Goal: Task Accomplishment & Management: Use online tool/utility

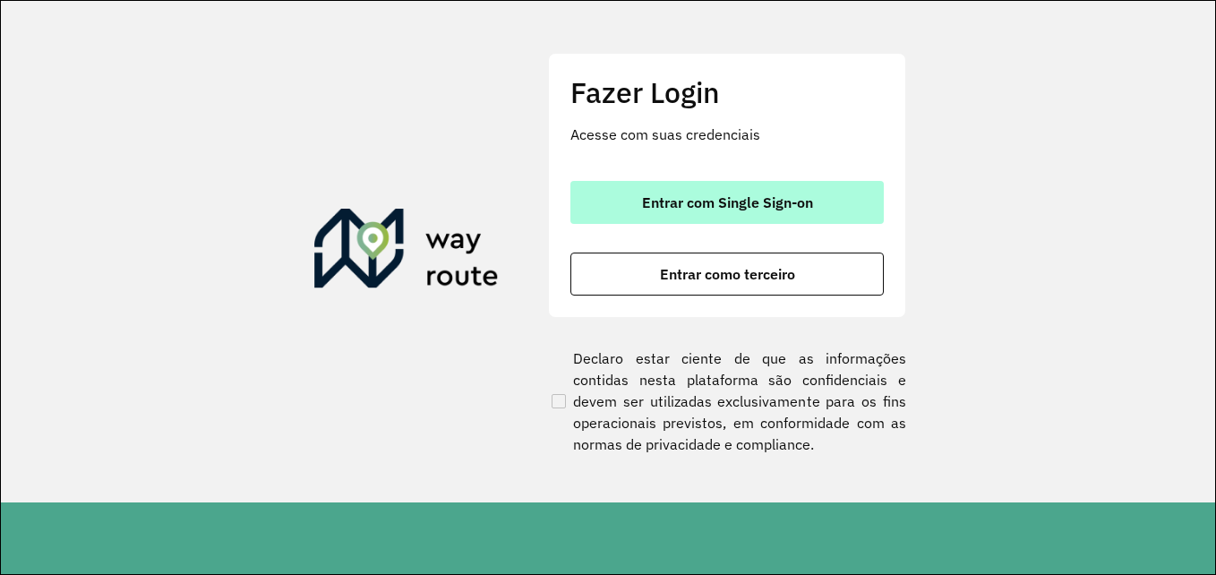
click at [726, 199] on font "Entrar com Single Sign-on" at bounding box center [727, 202] width 171 height 18
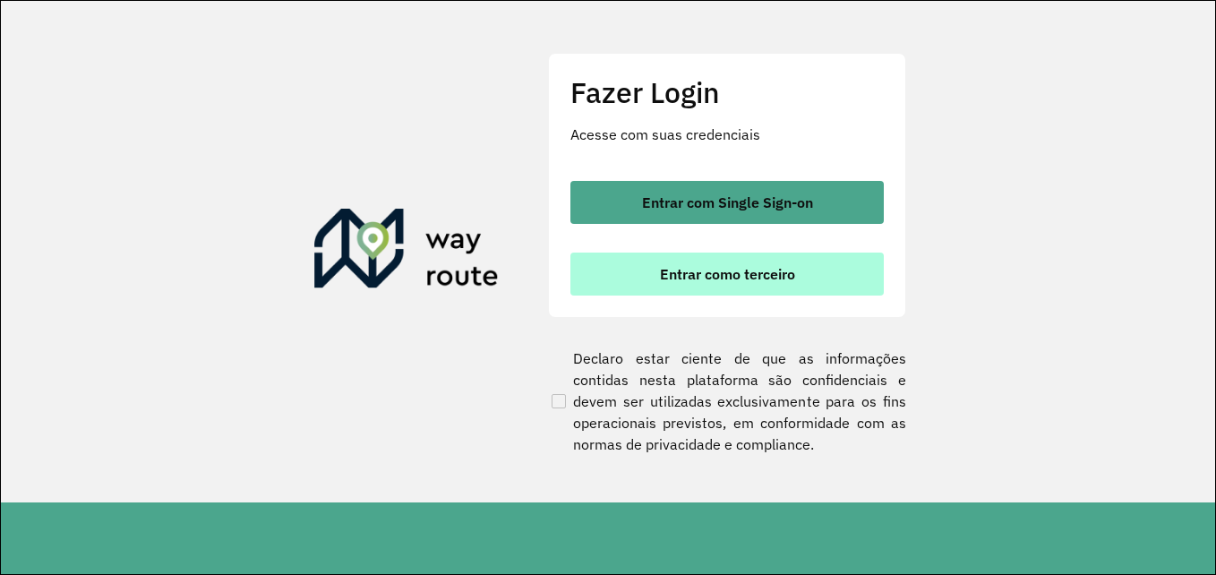
click at [790, 274] on font "Entrar como terceiro" at bounding box center [727, 274] width 135 height 18
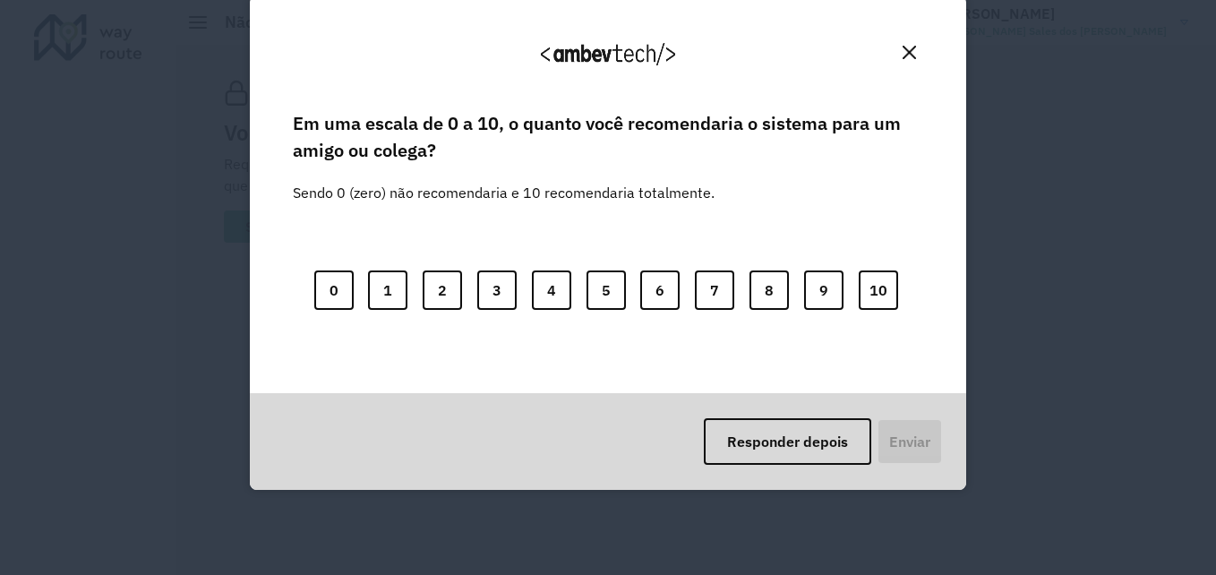
click at [915, 57] on img "Fechar" at bounding box center [908, 52] width 13 height 13
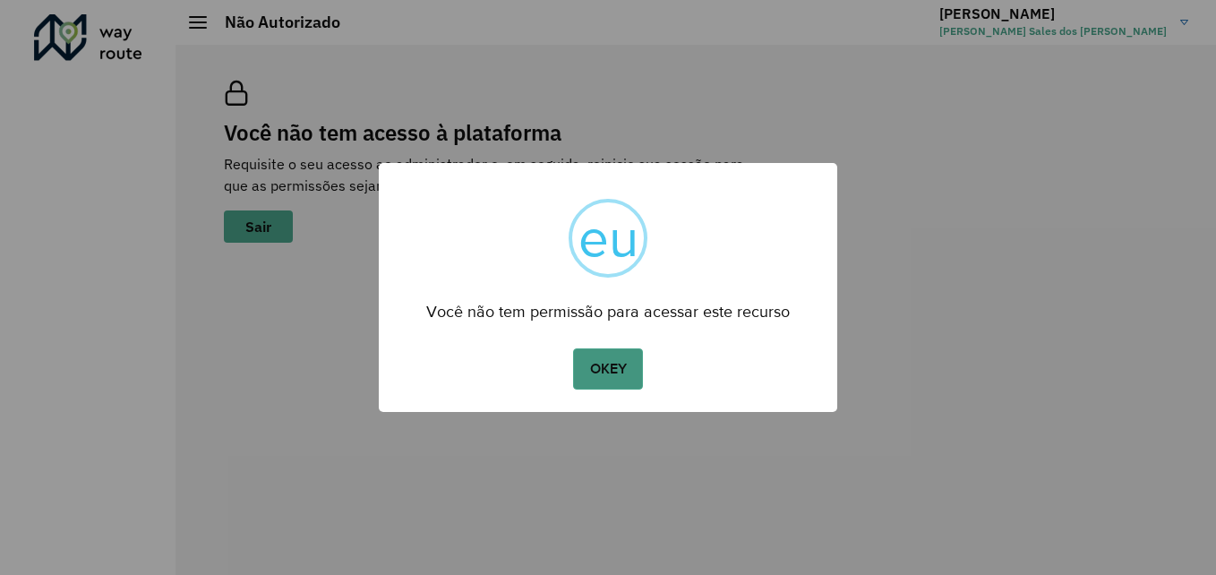
click at [600, 380] on button "OKEY" at bounding box center [608, 368] width 70 height 41
